Goal: Task Accomplishment & Management: Manage account settings

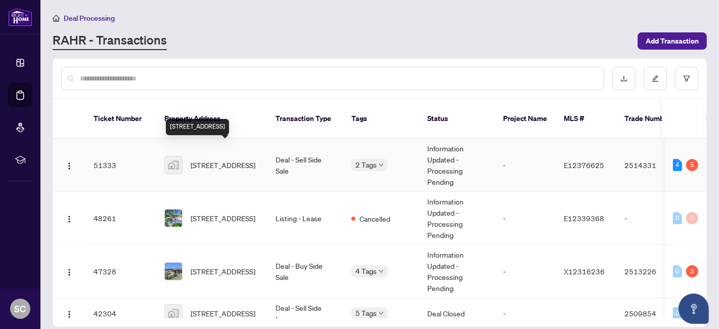
click at [223, 159] on span "[STREET_ADDRESS]" at bounding box center [223, 164] width 65 height 11
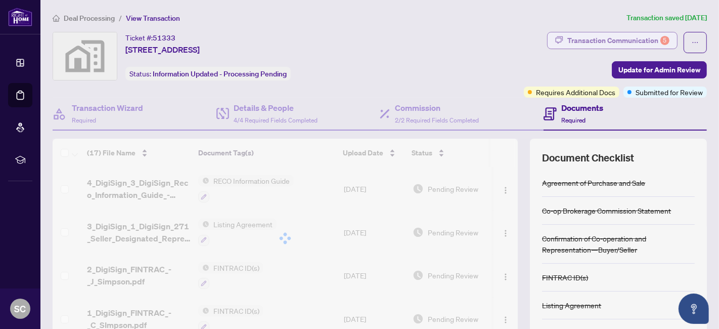
click at [621, 39] on div "Transaction Communication 5" at bounding box center [618, 40] width 102 height 16
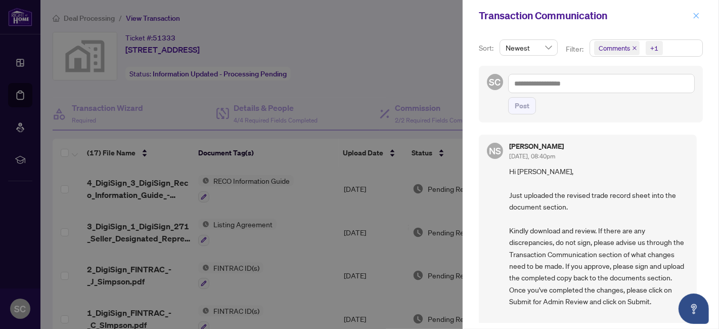
click at [698, 16] on icon "close" at bounding box center [697, 16] width 6 height 6
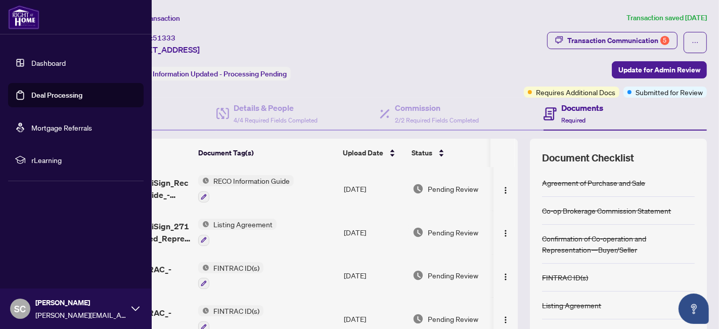
click at [36, 100] on link "Deal Processing" at bounding box center [56, 94] width 51 height 9
